Goal: Navigation & Orientation: Find specific page/section

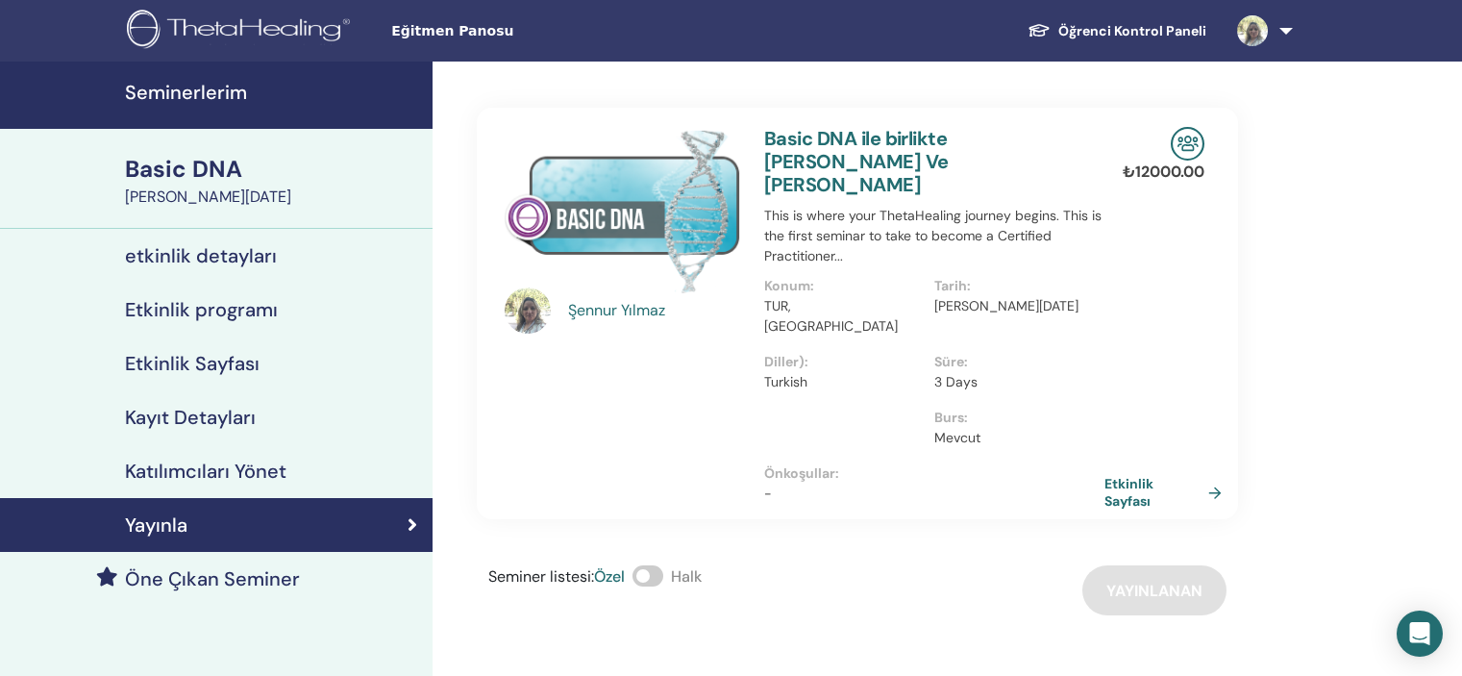
scroll to position [96, 0]
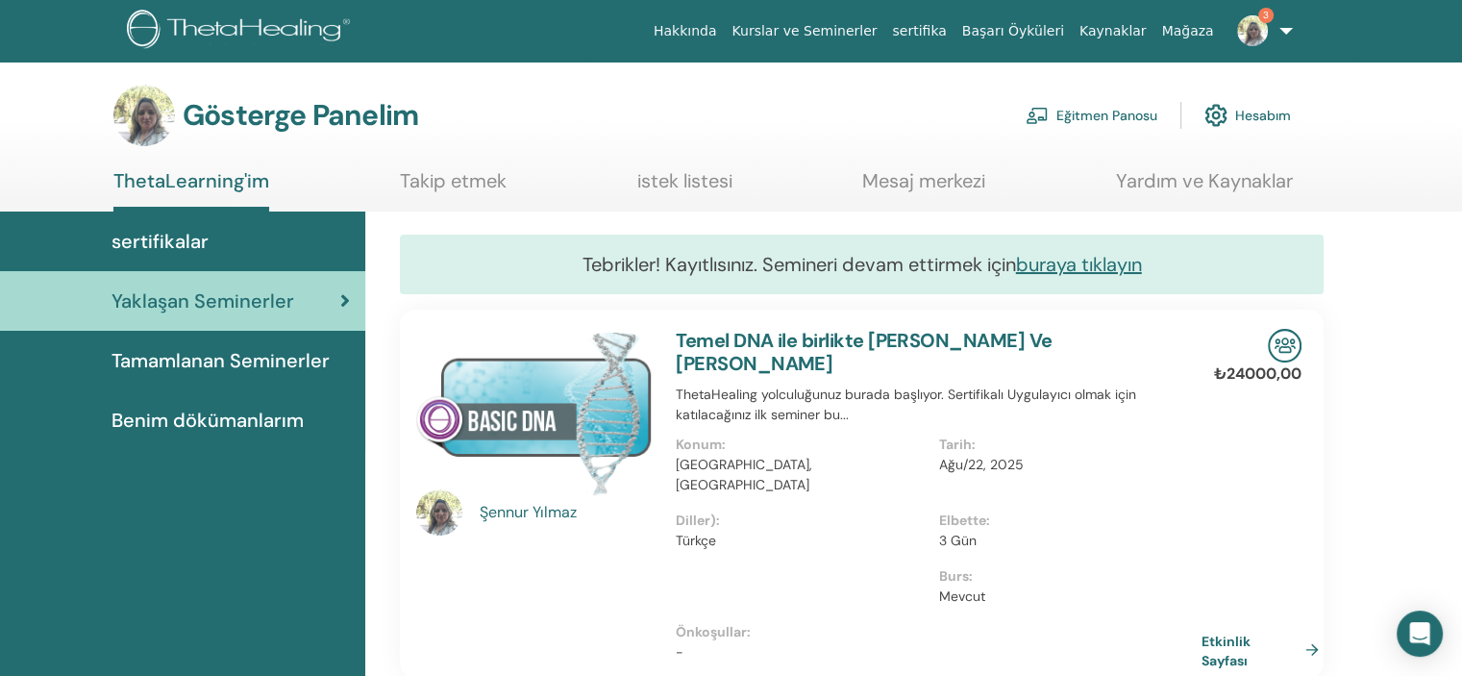
click at [352, 302] on link "Yaklaşan Seminerler" at bounding box center [182, 301] width 365 height 60
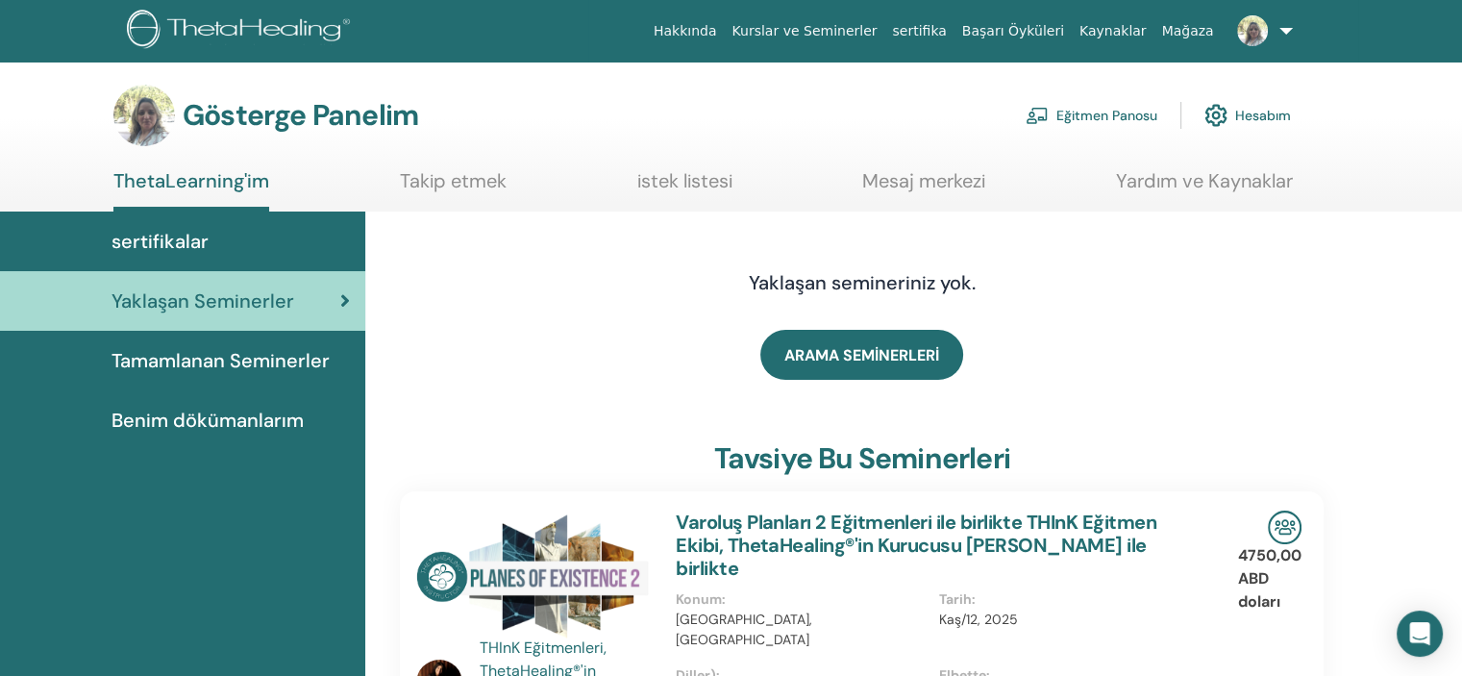
click at [266, 364] on font "Tamamlanan Seminerler" at bounding box center [221, 360] width 218 height 25
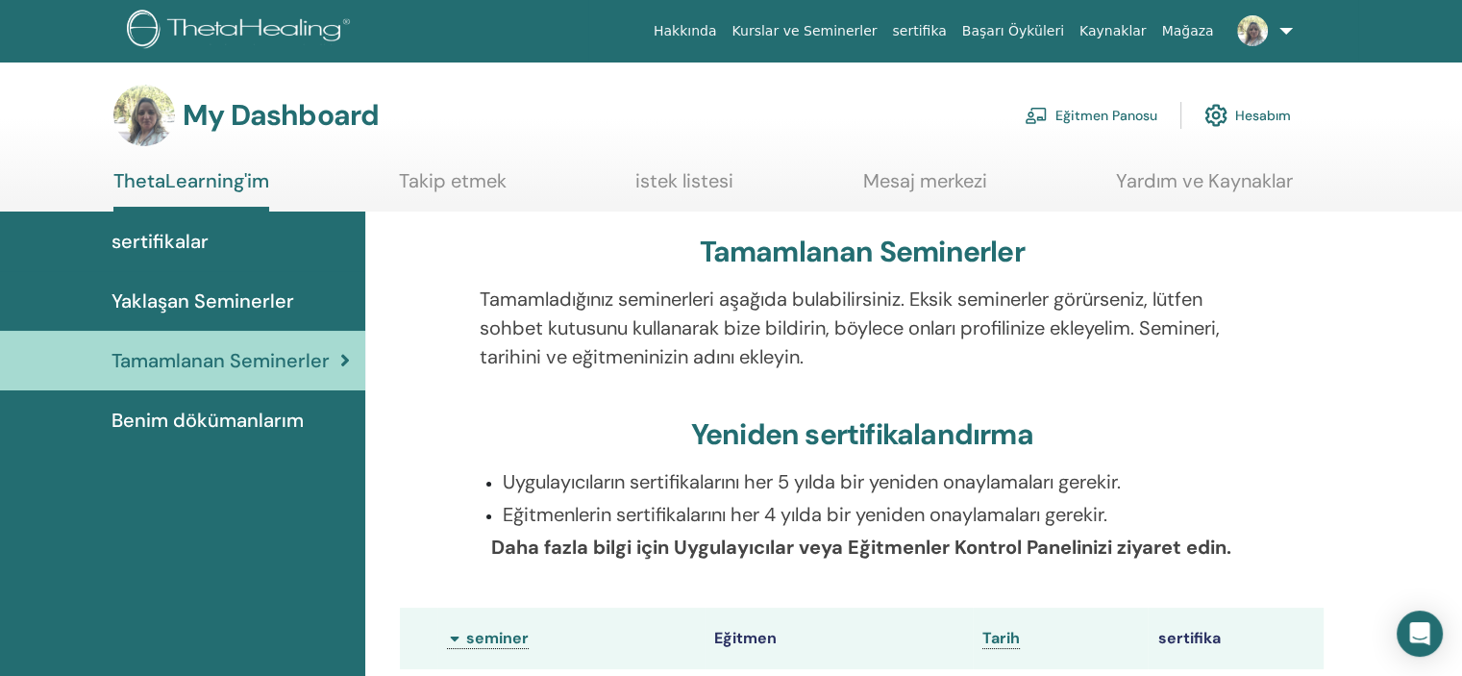
click at [1094, 106] on link "Eğitmen Panosu" at bounding box center [1091, 115] width 133 height 42
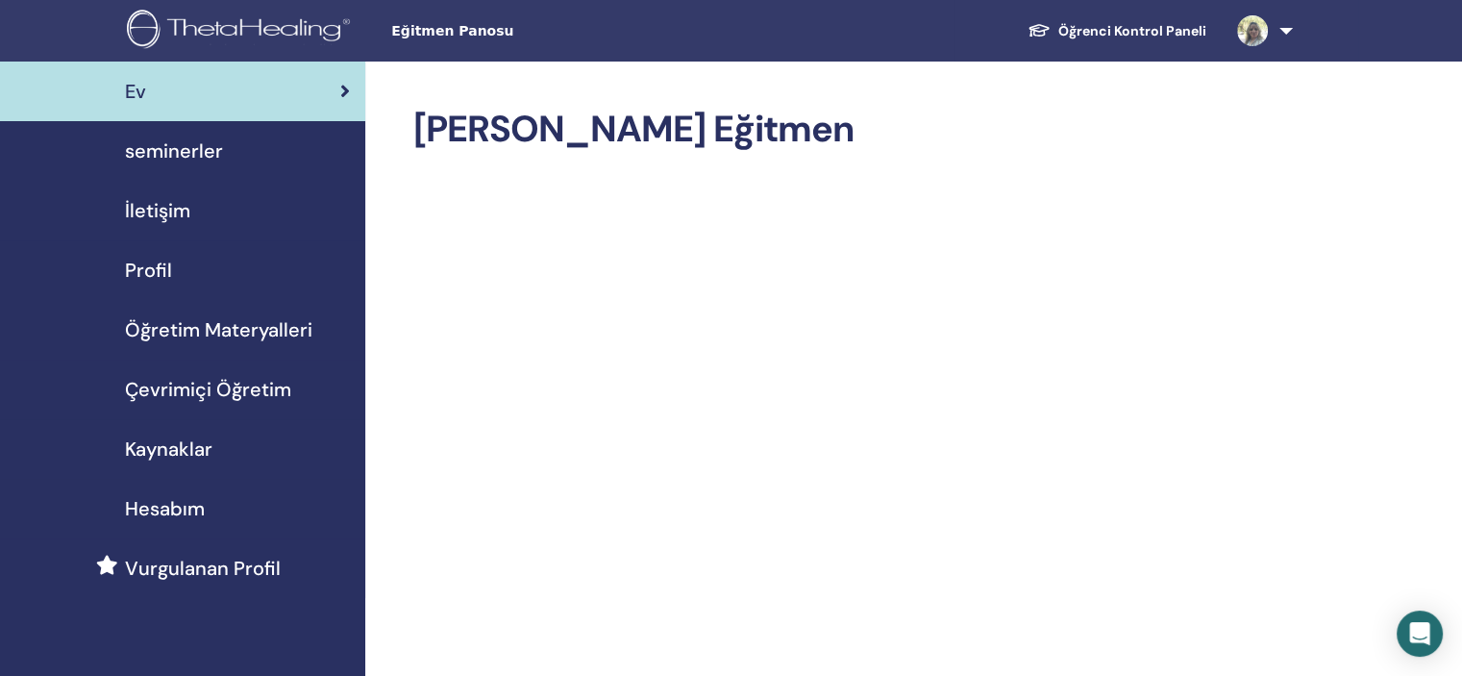
click at [157, 150] on span "seminerler" at bounding box center [174, 151] width 98 height 29
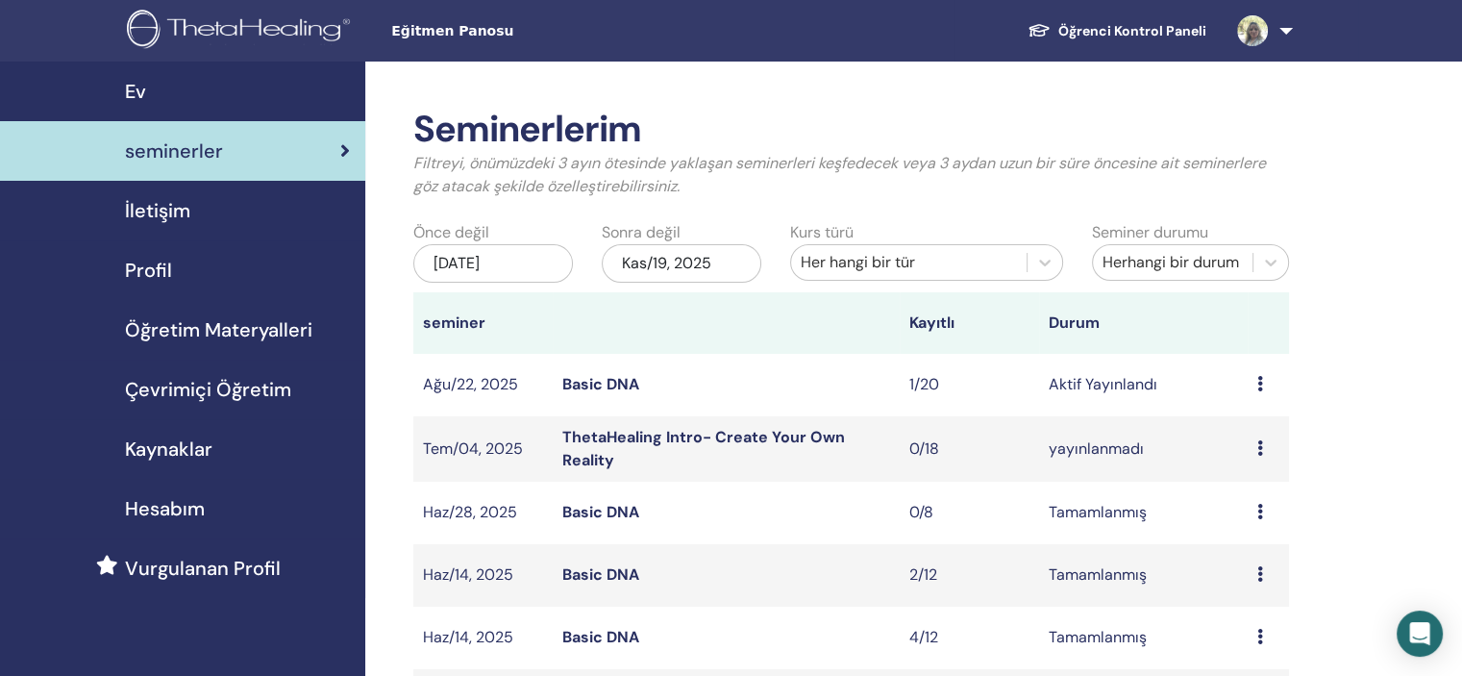
click at [1260, 384] on icon at bounding box center [1261, 383] width 6 height 15
click at [1249, 459] on link "katılımcılar" at bounding box center [1249, 457] width 78 height 20
